Goal: Task Accomplishment & Management: Use online tool/utility

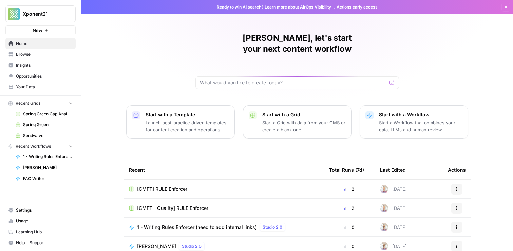
click at [38, 117] on link "Spring Green Gap Analysis Old" at bounding box center [44, 113] width 63 height 11
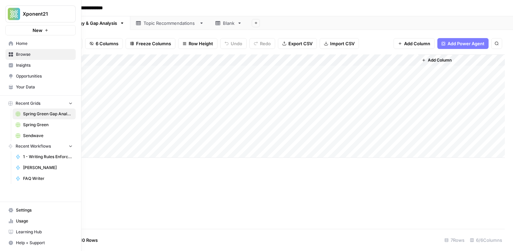
click at [15, 55] on link "Browse" at bounding box center [40, 54] width 70 height 11
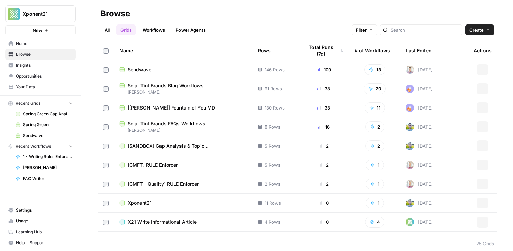
click at [480, 27] on span "Create" at bounding box center [476, 29] width 15 height 7
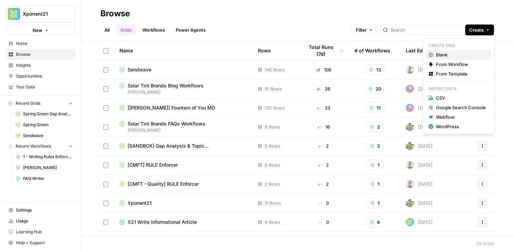
click at [438, 54] on span "Blank" at bounding box center [461, 54] width 50 height 7
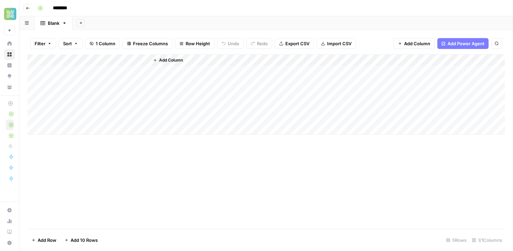
click at [167, 60] on span "Add Column" at bounding box center [171, 60] width 24 height 6
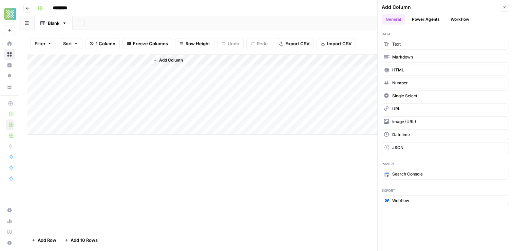
click at [451, 21] on button "Workflow" at bounding box center [460, 19] width 27 height 10
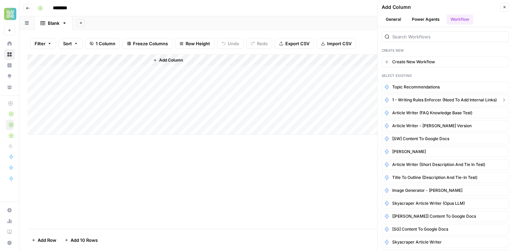
click at [437, 99] on span "1 - Writing Rules Enforcer (need to add internal links)" at bounding box center [444, 100] width 105 height 6
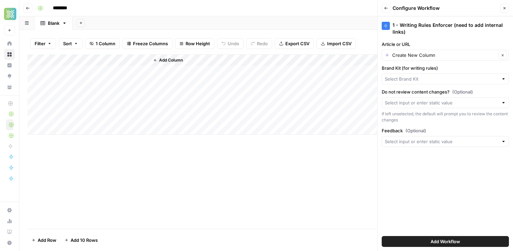
click at [435, 241] on span "Add Workflow" at bounding box center [446, 241] width 30 height 7
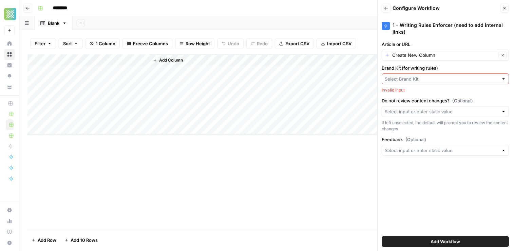
click at [461, 78] on input "Brand Kit (for writing rules)" at bounding box center [442, 78] width 114 height 7
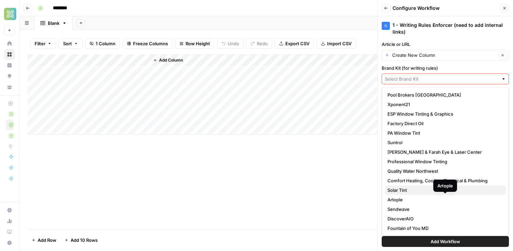
click at [401, 191] on span "Solar Tint" at bounding box center [444, 189] width 113 height 7
type input "Solar Tint"
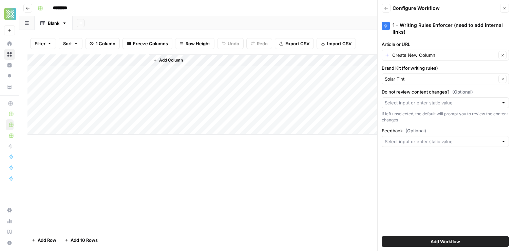
click at [421, 241] on button "Add Workflow" at bounding box center [445, 241] width 127 height 11
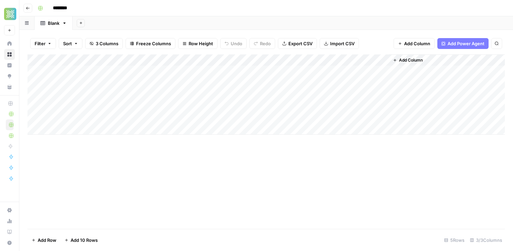
click at [143, 60] on div "Add Column" at bounding box center [266, 94] width 478 height 80
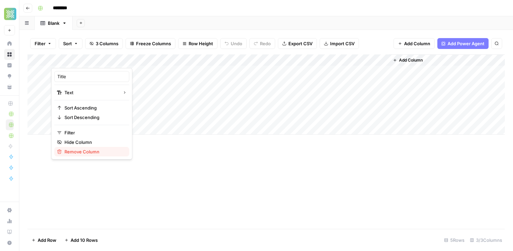
click at [70, 150] on span "Remove Column" at bounding box center [93, 151] width 59 height 7
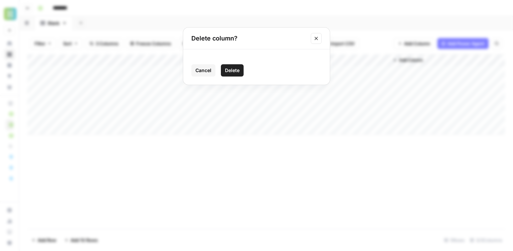
click at [222, 73] on button "Delete" at bounding box center [232, 70] width 23 height 12
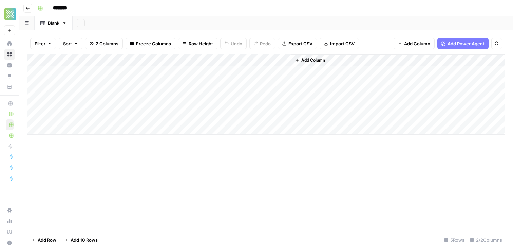
click at [87, 74] on div "Add Column" at bounding box center [266, 94] width 478 height 80
click at [227, 22] on div "Add Sheet" at bounding box center [293, 23] width 441 height 14
click at [25, 10] on button "Go back" at bounding box center [27, 8] width 9 height 9
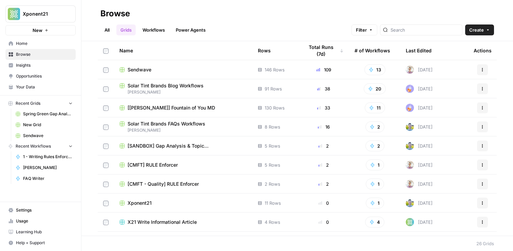
click at [172, 167] on span "[CMFT] RULE Enforcer" at bounding box center [153, 164] width 50 height 7
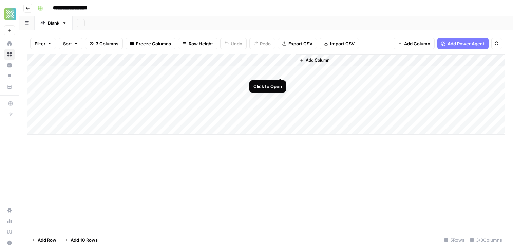
click at [282, 71] on div "Add Column" at bounding box center [266, 94] width 478 height 80
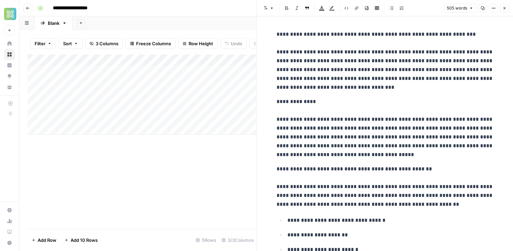
click at [247, 135] on div "Add Column" at bounding box center [141, 141] width 229 height 174
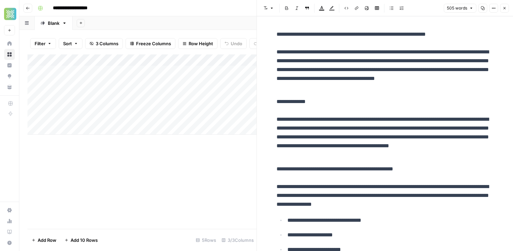
click at [507, 7] on button "Close" at bounding box center [504, 8] width 9 height 9
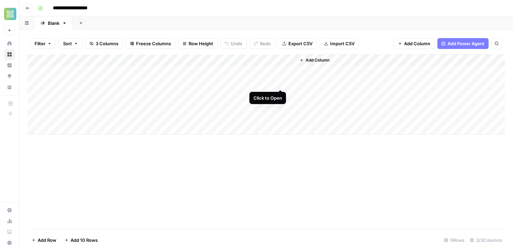
click at [283, 81] on div "Add Column" at bounding box center [266, 94] width 478 height 80
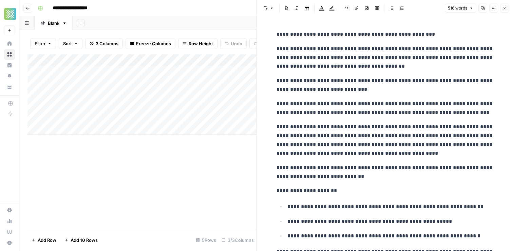
click at [512, 7] on header "Font style Bold Italic Block quote Text color Highlight color Code block Link I…" at bounding box center [385, 8] width 256 height 16
click at [507, 7] on button "Close" at bounding box center [504, 8] width 9 height 9
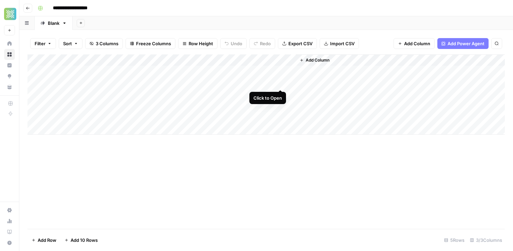
click at [279, 83] on div "Add Column" at bounding box center [266, 94] width 478 height 80
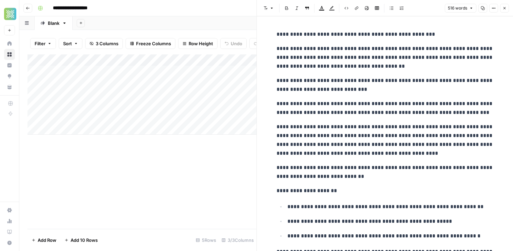
click at [504, 5] on button "Close" at bounding box center [504, 8] width 9 height 9
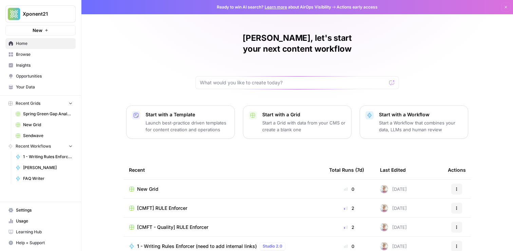
click at [28, 53] on span "Browse" at bounding box center [44, 54] width 57 height 6
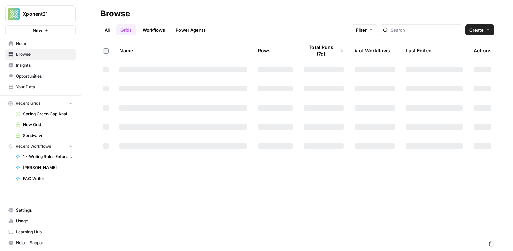
click at [156, 31] on link "Workflows" at bounding box center [153, 29] width 31 height 11
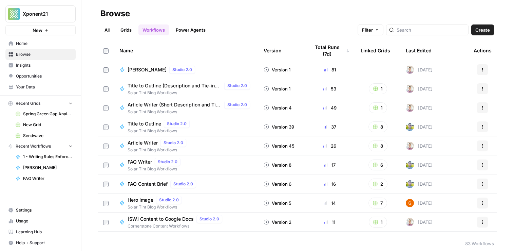
click at [149, 124] on span "Title to Outline" at bounding box center [145, 123] width 34 height 7
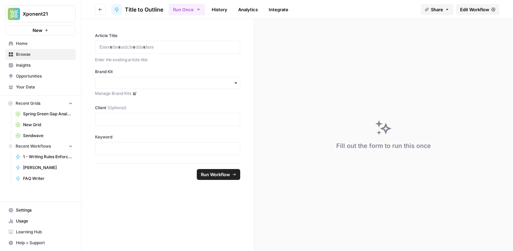
click at [468, 10] on span "Edit Workflow" at bounding box center [474, 9] width 29 height 7
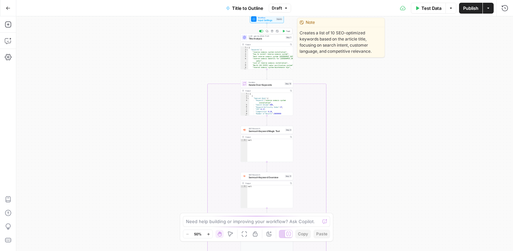
click at [258, 38] on span "Title Analysis" at bounding box center [267, 38] width 36 height 3
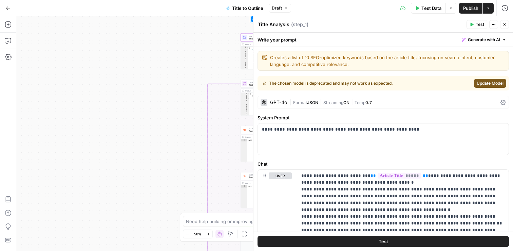
click at [280, 104] on div "GPT-4o" at bounding box center [278, 102] width 17 height 5
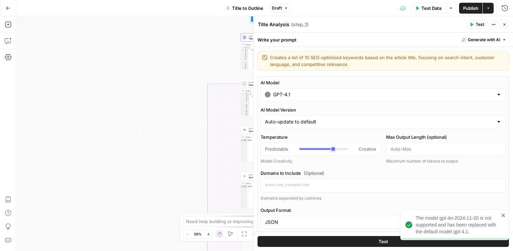
click at [433, 98] on div "GPT-4.1" at bounding box center [383, 94] width 245 height 13
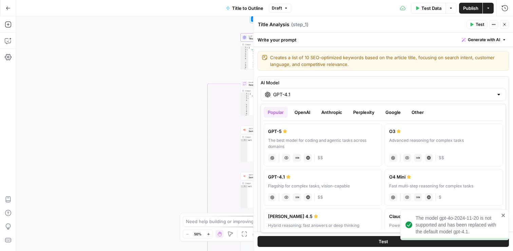
click at [304, 113] on button "OpenAI" at bounding box center [303, 112] width 24 height 11
click at [332, 111] on button "Anthropic" at bounding box center [331, 112] width 29 height 11
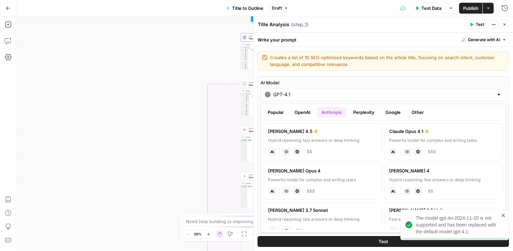
click at [374, 113] on button "Perplexity" at bounding box center [364, 112] width 30 height 11
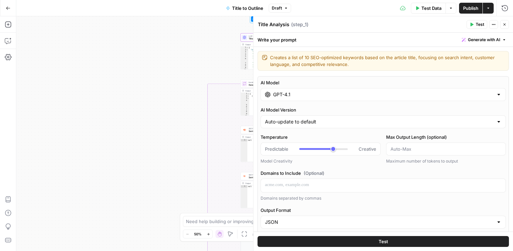
click at [504, 26] on icon "button" at bounding box center [505, 24] width 4 height 4
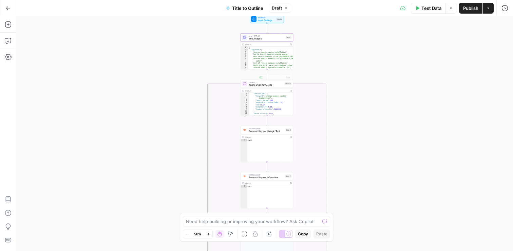
scroll to position [24, 0]
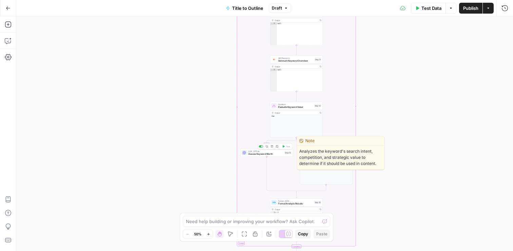
click at [259, 156] on div "LLM · GPT-4o Assess Keyword Worth Step 13 Copy step Delete step Edit Note Test" at bounding box center [267, 152] width 53 height 8
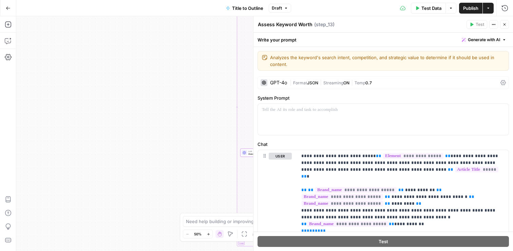
click at [137, 90] on div "true false Workflow Input Settings Inputs LLM · GPT-4.1 Title Analysis Step 1 O…" at bounding box center [264, 133] width 497 height 234
click at [505, 26] on icon "button" at bounding box center [505, 24] width 4 height 4
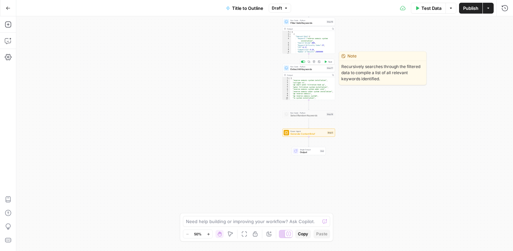
click at [307, 70] on span "Extract All Keywords" at bounding box center [308, 69] width 35 height 3
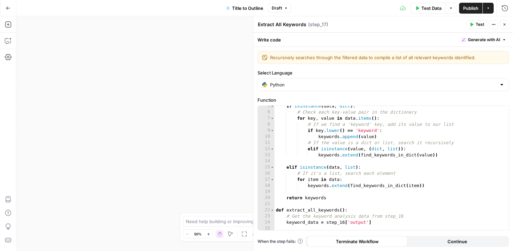
scroll to position [96, 0]
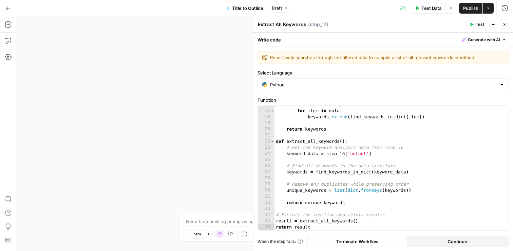
click at [504, 27] on button "Close" at bounding box center [504, 24] width 9 height 9
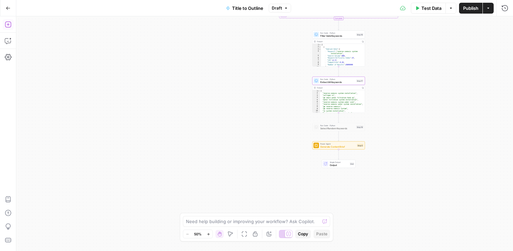
click at [7, 23] on icon "button" at bounding box center [8, 24] width 7 height 7
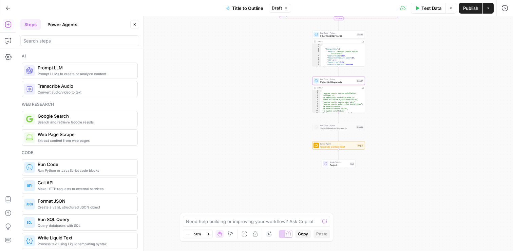
click at [74, 24] on button "Power Agents" at bounding box center [62, 24] width 38 height 11
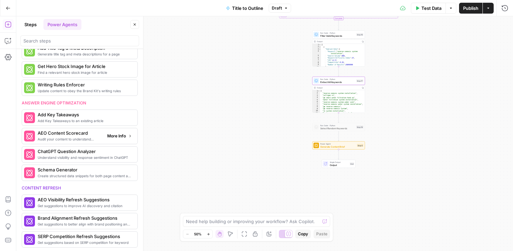
scroll to position [175, 0]
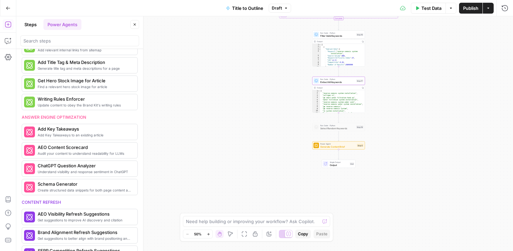
click at [132, 25] on button "Close" at bounding box center [134, 24] width 9 height 9
